Goal: Understand process/instructions

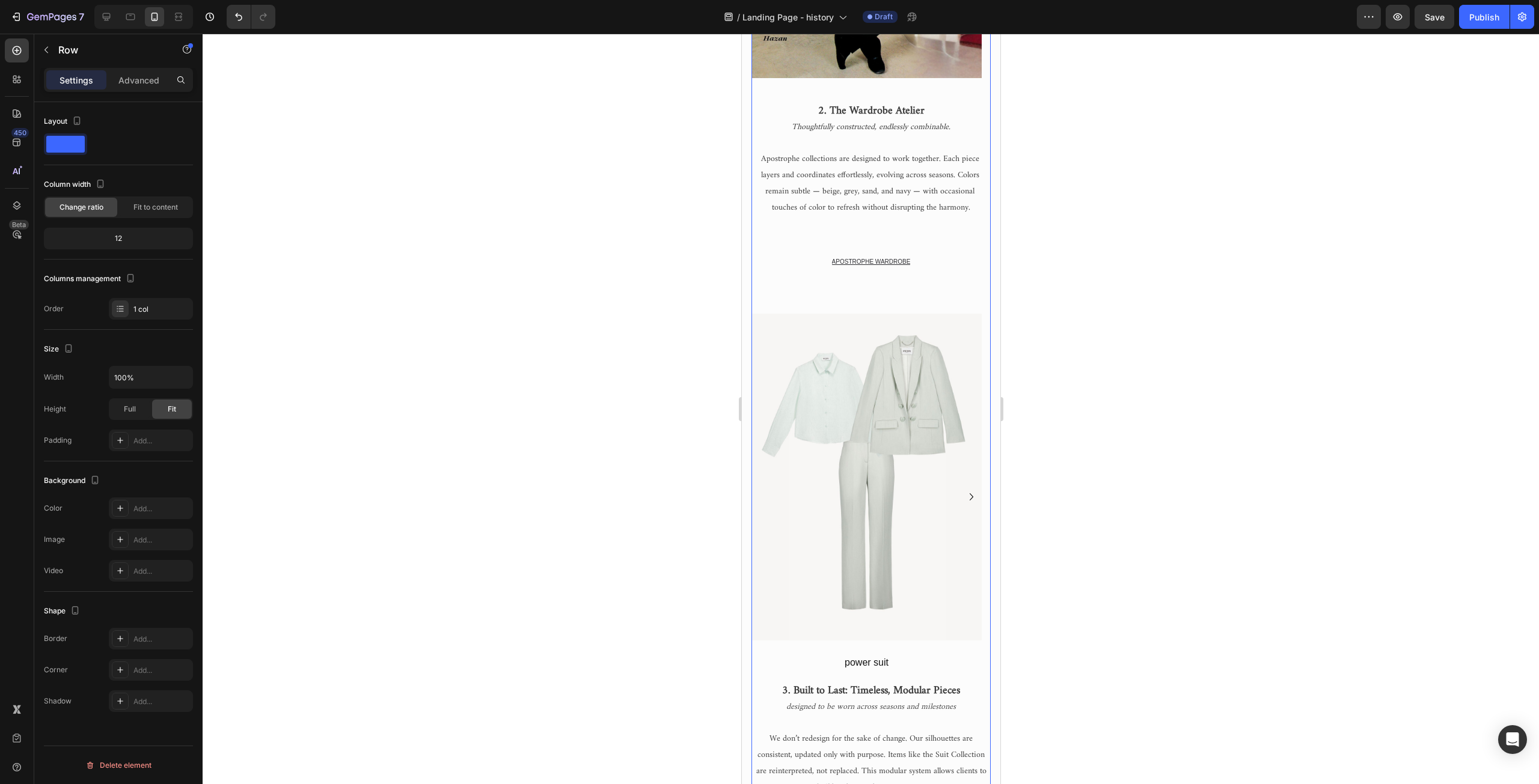
click at [855, 305] on div "APOSTROPHE WARDROBE Button" at bounding box center [870, 281] width 240 height 65
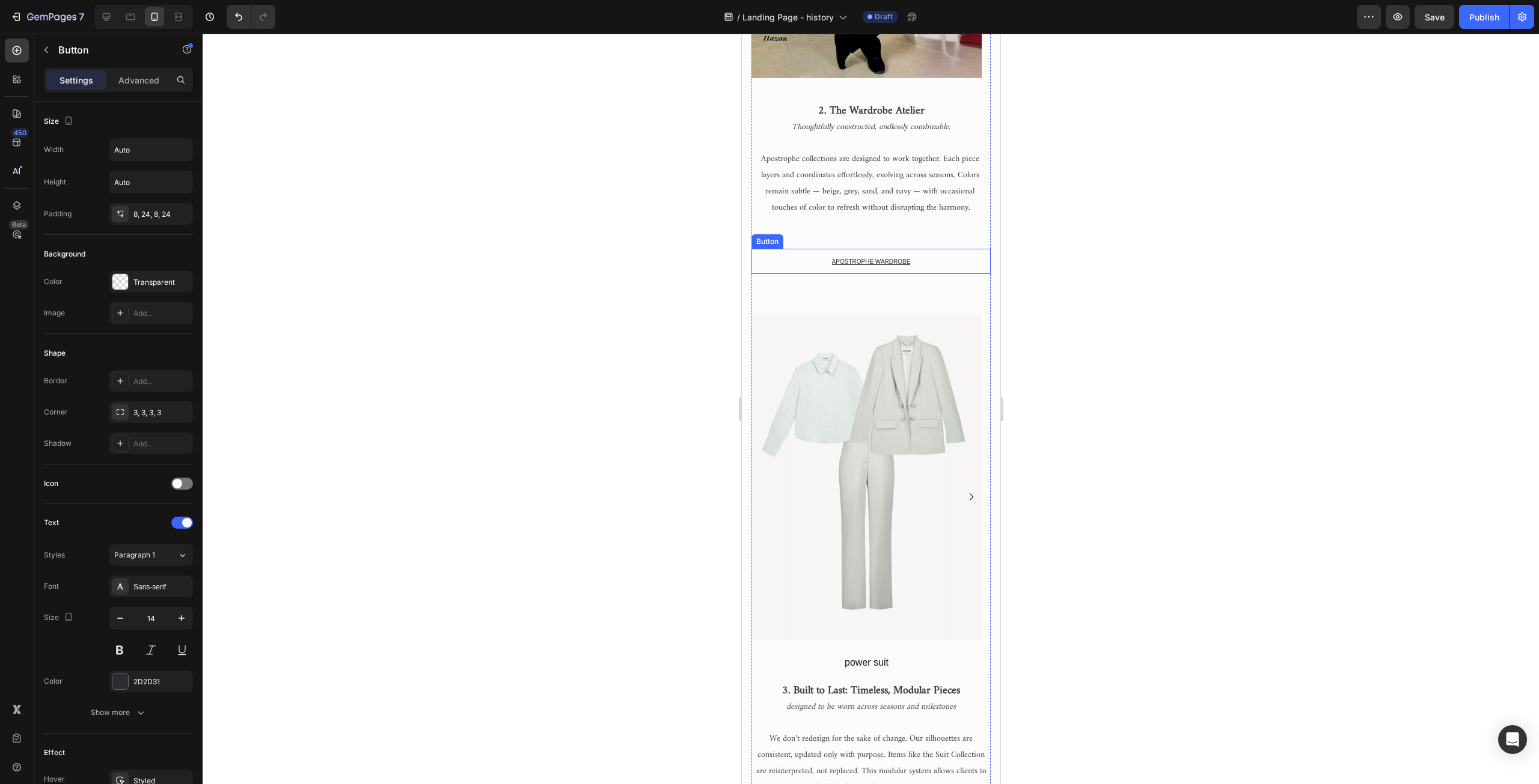
click at [804, 263] on div "APOSTROPHE WARDROBE Button" at bounding box center [870, 261] width 240 height 25
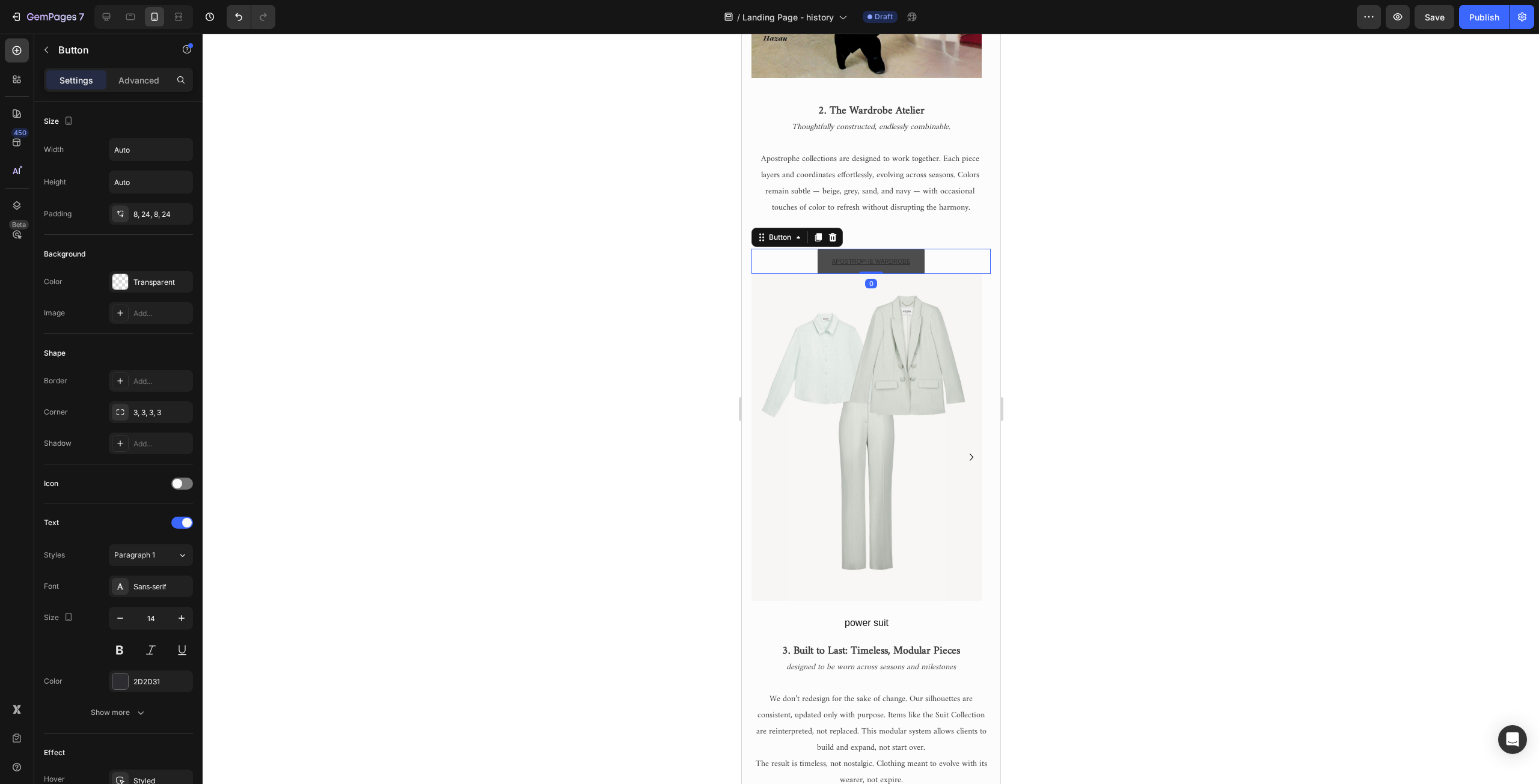
drag, startPoint x: 871, startPoint y: 313, endPoint x: 880, endPoint y: 252, distance: 61.7
click at [880, 252] on div "APOSTROPHE WARDROBE Button 0" at bounding box center [870, 261] width 240 height 25
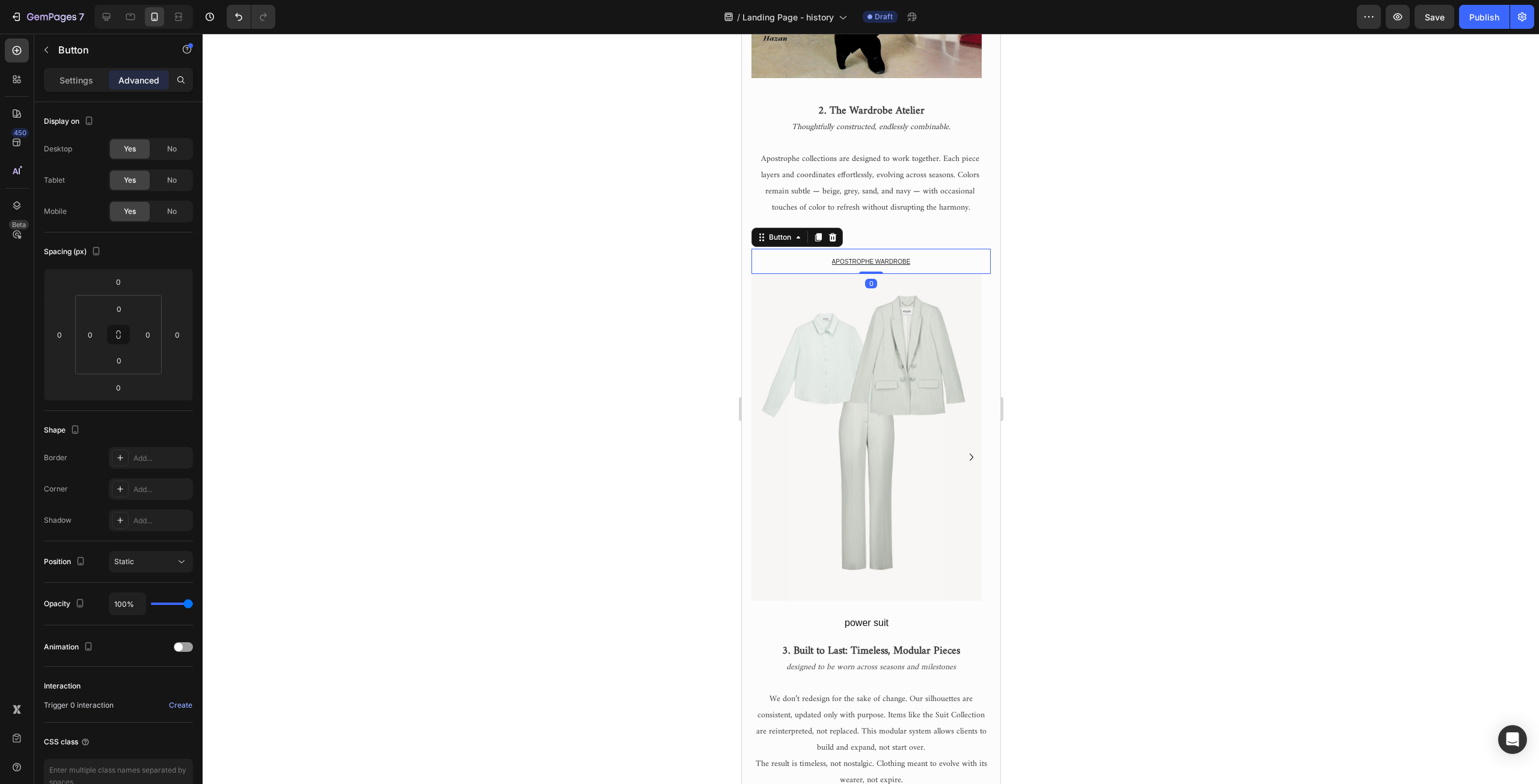
click at [628, 355] on div at bounding box center [870, 409] width 1336 height 751
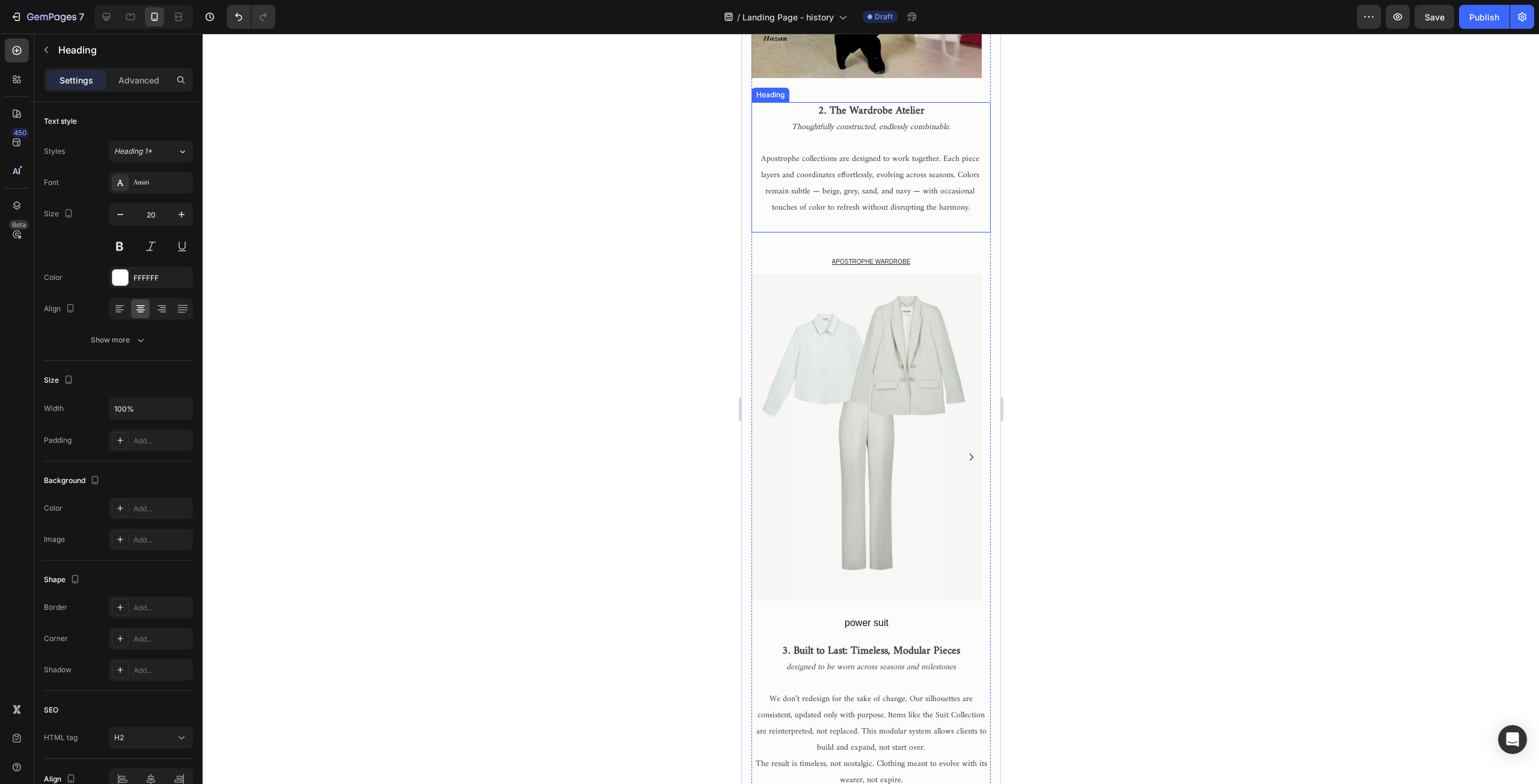
click at [880, 227] on p "⁠⁠⁠⁠⁠⁠⁠ 2. The Wardrobe Atelier Thoughtfully constructed, endlessly combinable.…" at bounding box center [870, 167] width 237 height 128
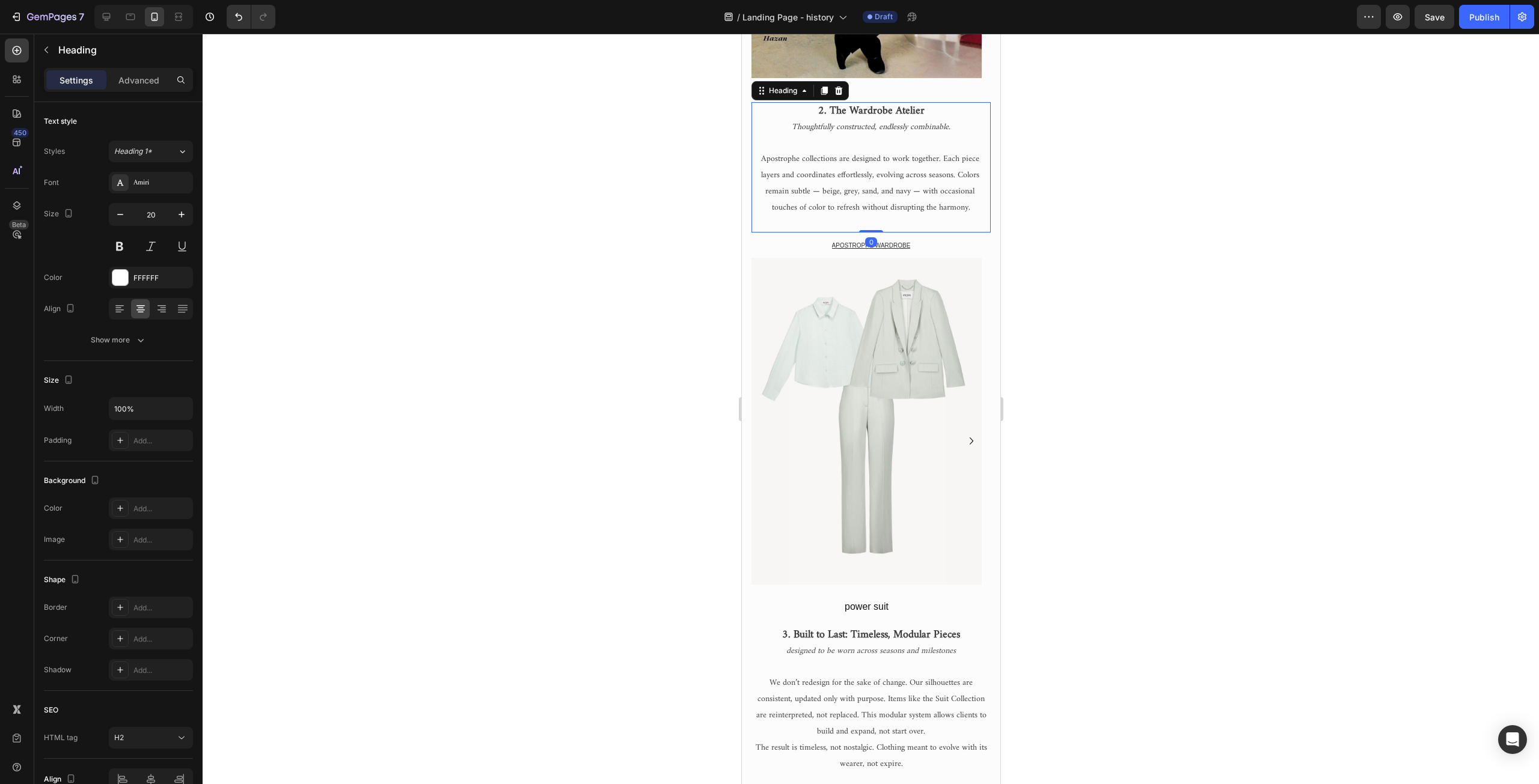
drag, startPoint x: 867, startPoint y: 247, endPoint x: 873, endPoint y: 207, distance: 40.4
click at [873, 207] on div "⁠⁠⁠⁠⁠⁠⁠ 2. The Wardrobe Atelier Thoughtfully constructed, endlessly combinable.…" at bounding box center [870, 167] width 240 height 130
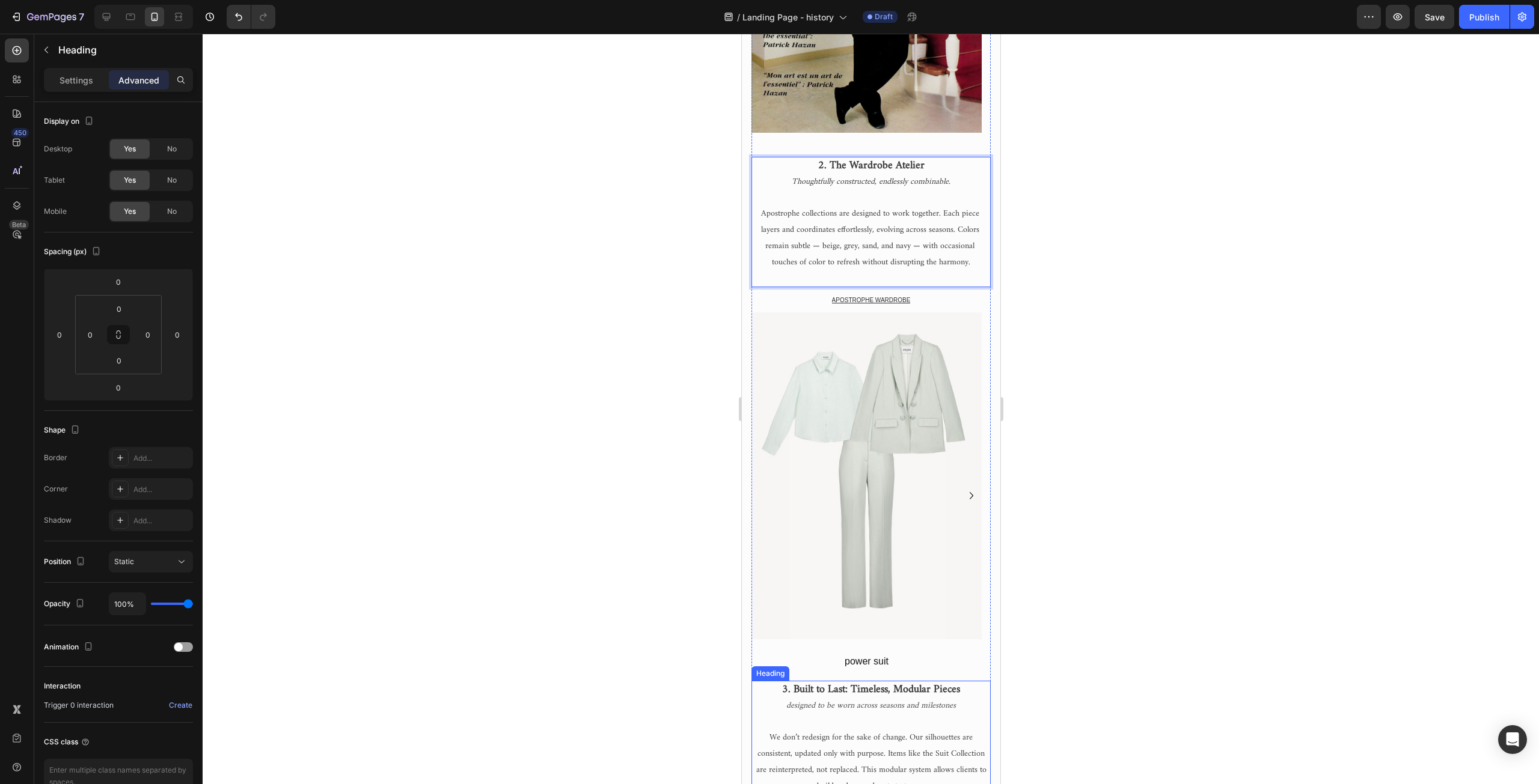
scroll to position [721, 0]
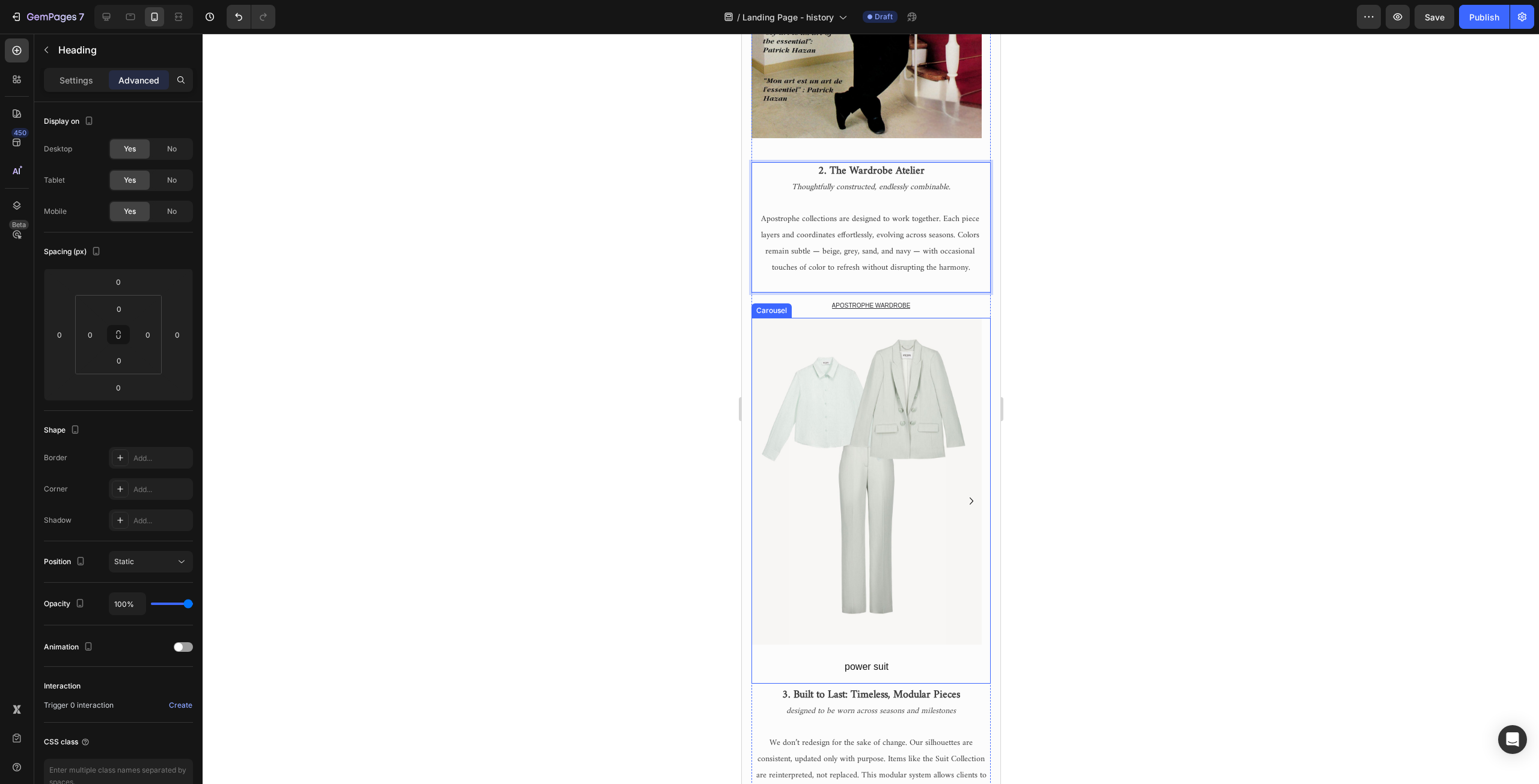
click at [964, 503] on icon "Carousel Next Arrow" at bounding box center [971, 501] width 15 height 15
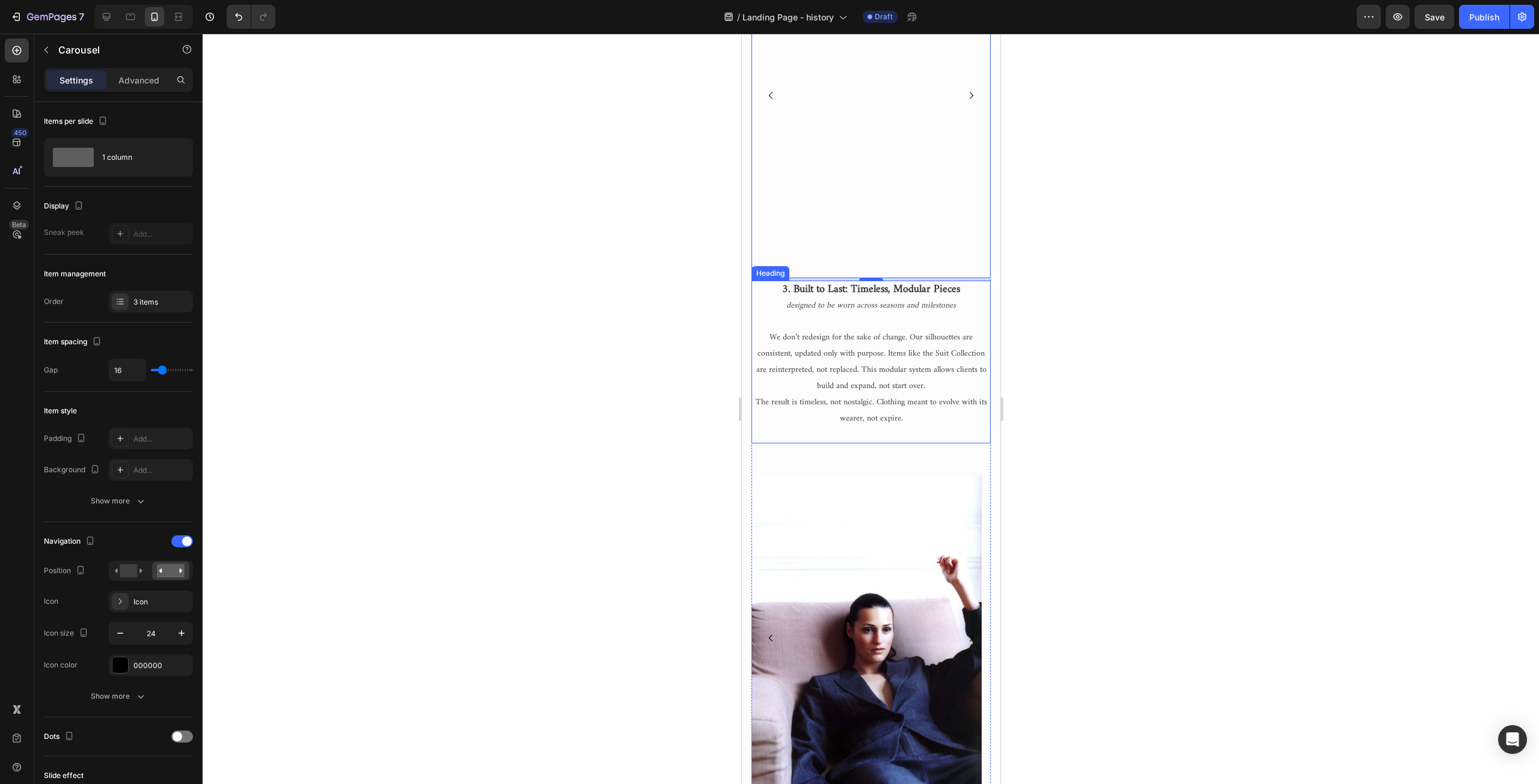
scroll to position [1142, 0]
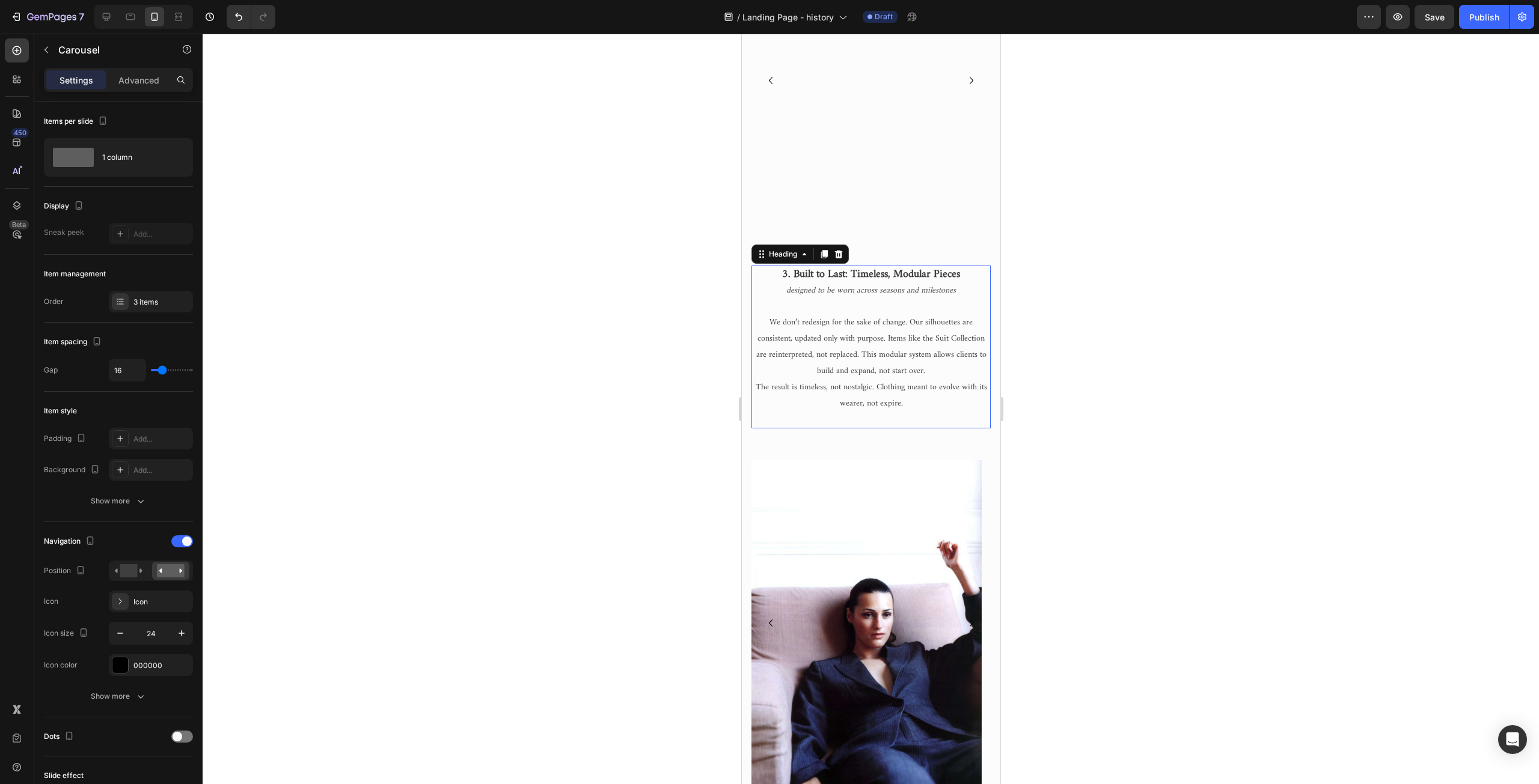
click at [783, 279] on strong "3. Built to Last: Timeless, Modular Pieces" at bounding box center [870, 275] width 178 height 18
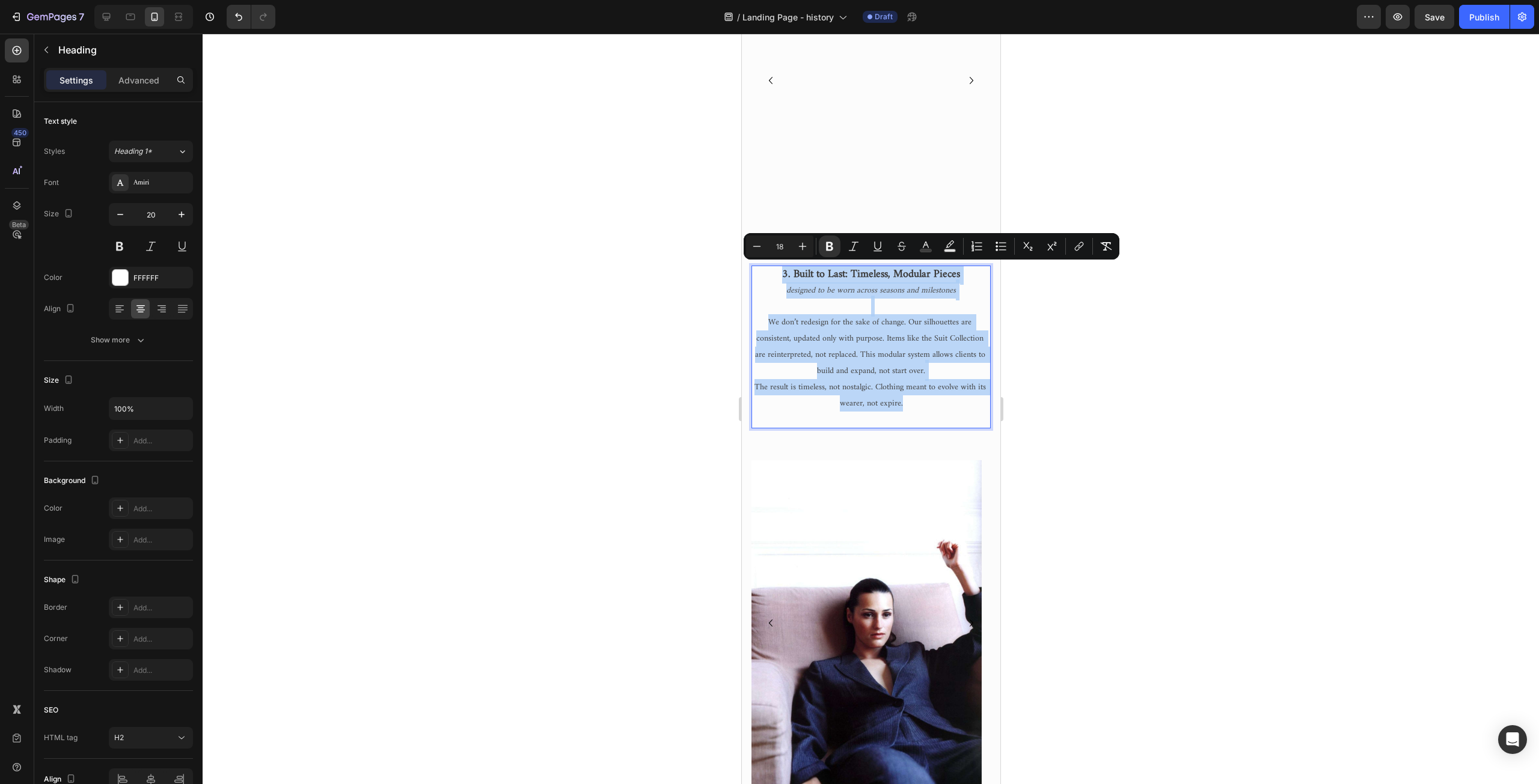
drag, startPoint x: 772, startPoint y: 273, endPoint x: 914, endPoint y: 408, distance: 195.9
click at [914, 408] on p "3. Built to Last: Timeless, Modular Pieces designed to be worn across seasons a…" at bounding box center [870, 348] width 237 height 161
copy p "3. Built to Last: Timeless, Modular Pieces designed to be worn across seasons a…"
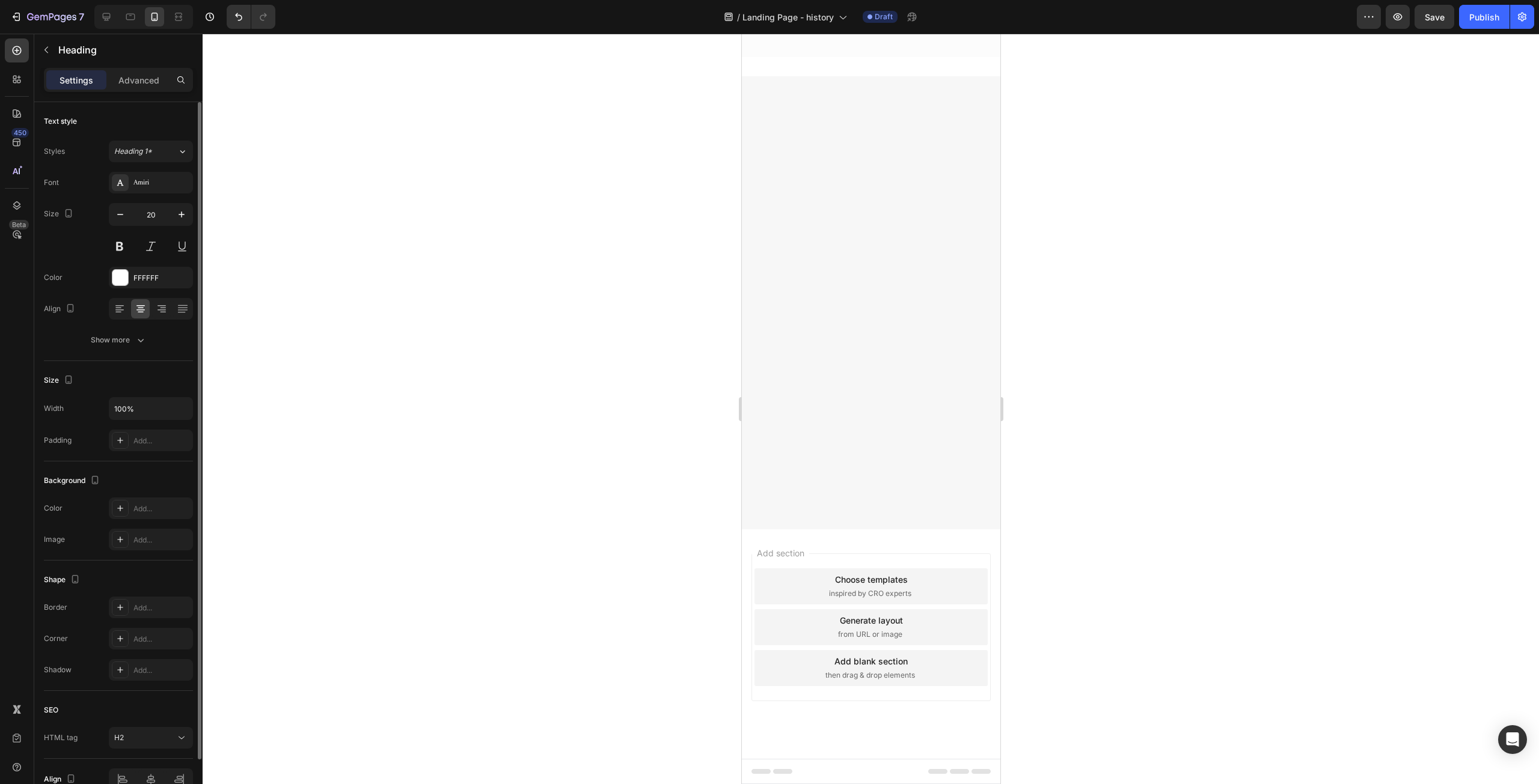
scroll to position [3486, 0]
